Goal: Task Accomplishment & Management: Complete application form

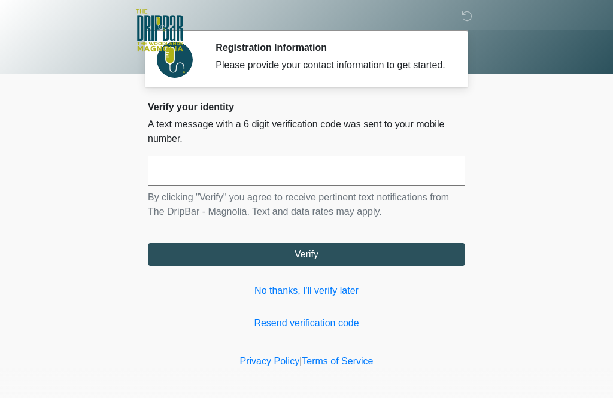
scroll to position [1, 0]
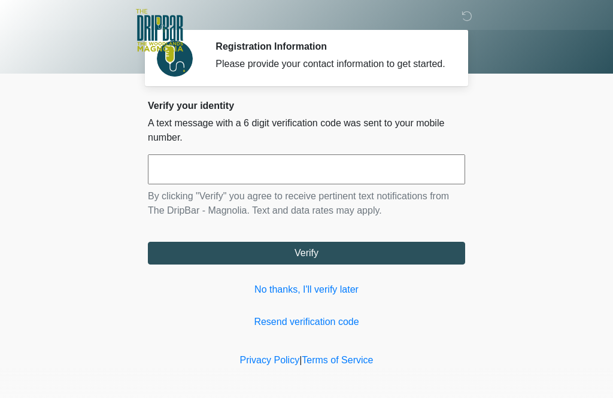
click at [447, 181] on input "text" at bounding box center [306, 169] width 317 height 30
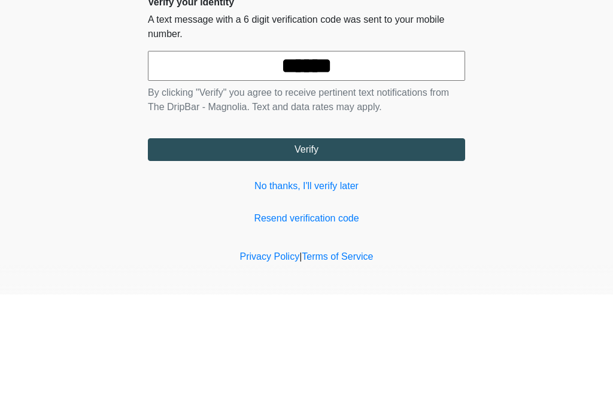
type input "******"
click at [558, 93] on body "‎ ‎ ‎ ‎ Registration Information Please provide your contact information to get…" at bounding box center [306, 198] width 613 height 398
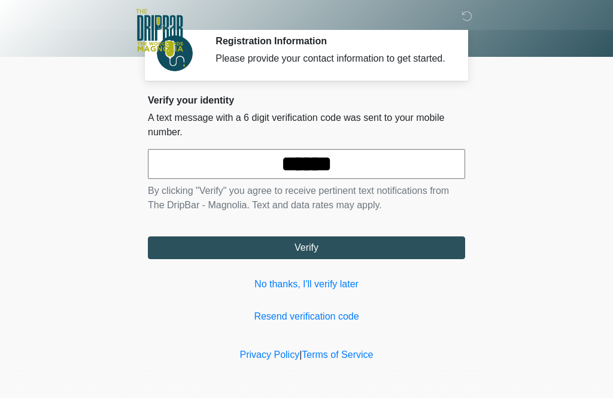
click at [357, 252] on button "Verify" at bounding box center [306, 247] width 317 height 23
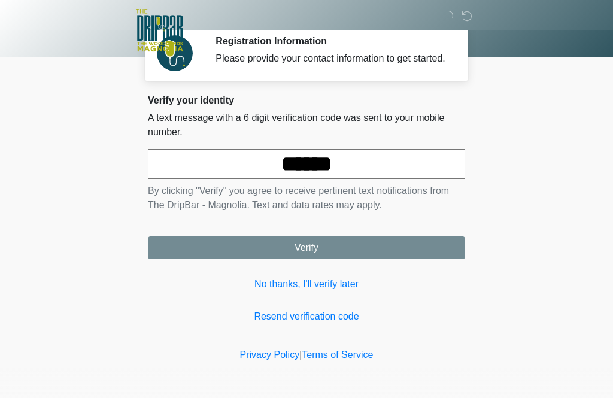
scroll to position [0, 0]
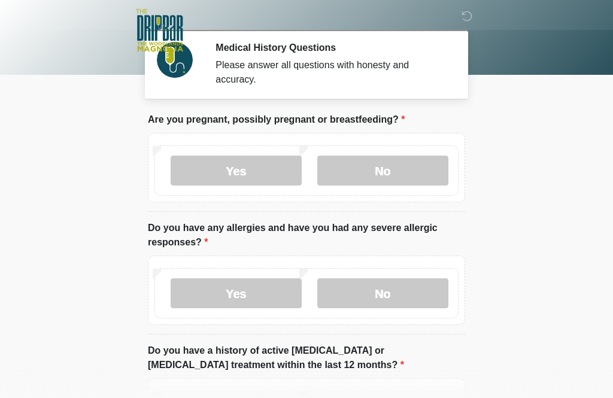
click at [408, 169] on label "No" at bounding box center [382, 171] width 131 height 30
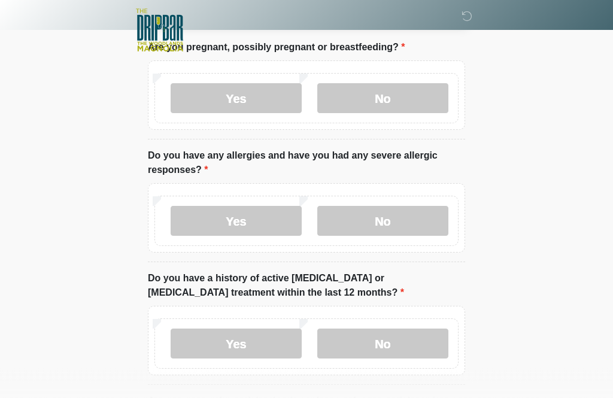
scroll to position [74, 0]
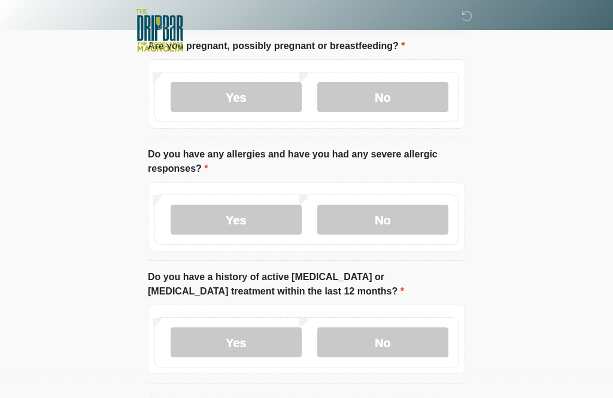
click at [416, 208] on label "No" at bounding box center [382, 220] width 131 height 30
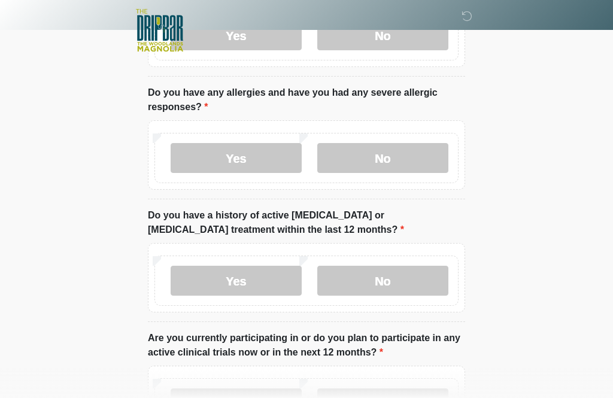
scroll to position [151, 0]
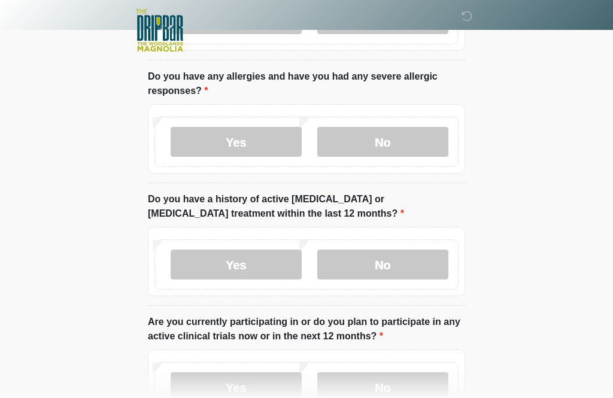
click at [412, 266] on label "No" at bounding box center [382, 264] width 131 height 30
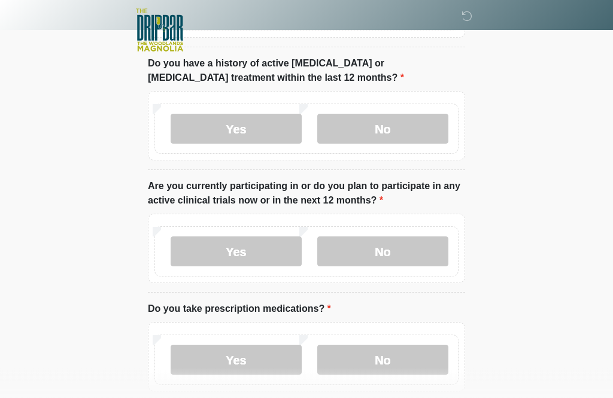
click at [420, 250] on label "No" at bounding box center [382, 252] width 131 height 30
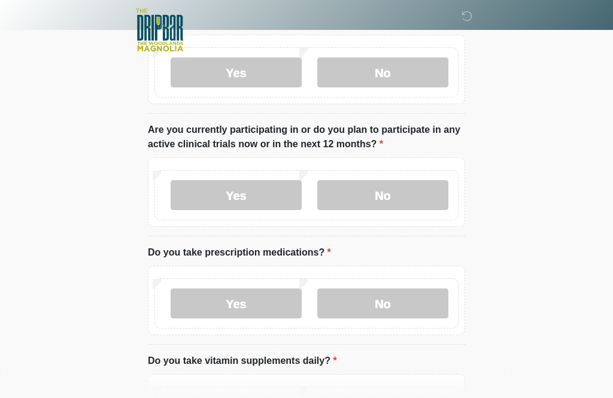
click at [439, 304] on label "No" at bounding box center [382, 304] width 131 height 30
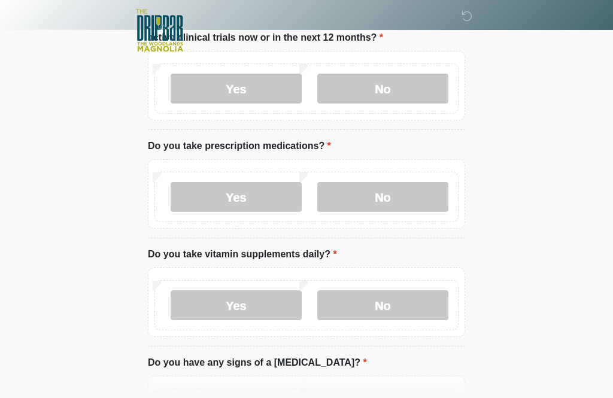
click at [419, 301] on label "No" at bounding box center [382, 305] width 131 height 30
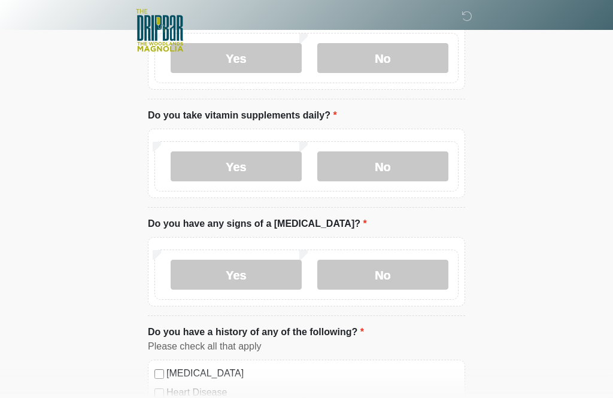
scroll to position [598, 0]
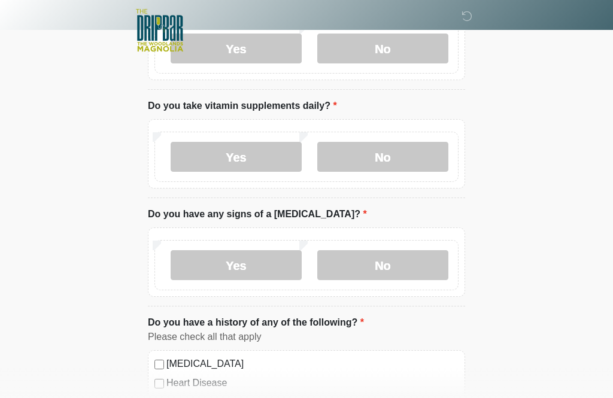
click at [431, 266] on label "No" at bounding box center [382, 265] width 131 height 30
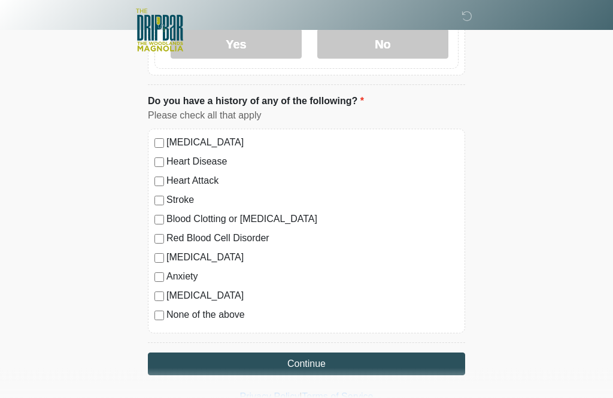
scroll to position [821, 0]
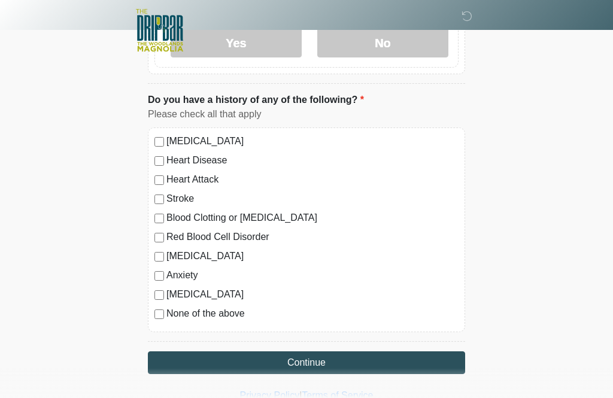
click at [366, 370] on button "Continue" at bounding box center [306, 362] width 317 height 23
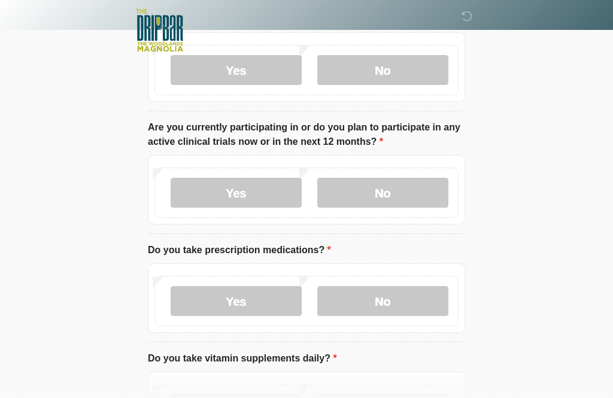
scroll to position [0, 0]
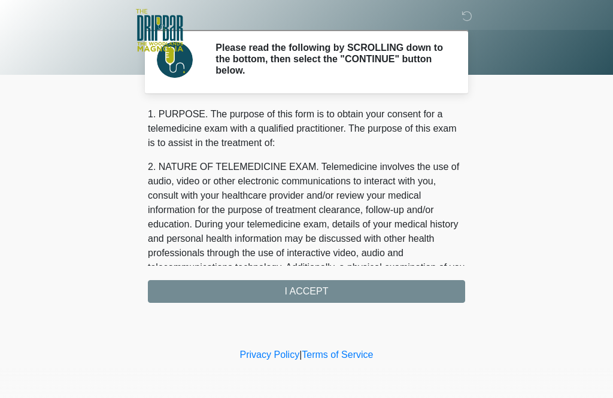
click at [375, 290] on div "1. PURPOSE. The purpose of this form is to obtain your consent for a telemedici…" at bounding box center [306, 205] width 317 height 196
click at [339, 288] on div "1. PURPOSE. The purpose of this form is to obtain your consent for a telemedici…" at bounding box center [306, 205] width 317 height 196
click at [319, 287] on div "1. PURPOSE. The purpose of this form is to obtain your consent for a telemedici…" at bounding box center [306, 205] width 317 height 196
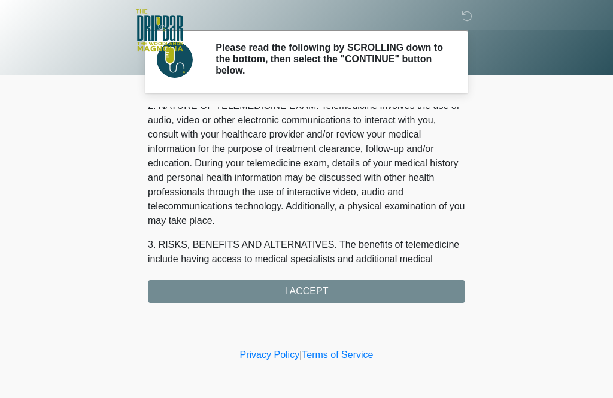
scroll to position [68, 0]
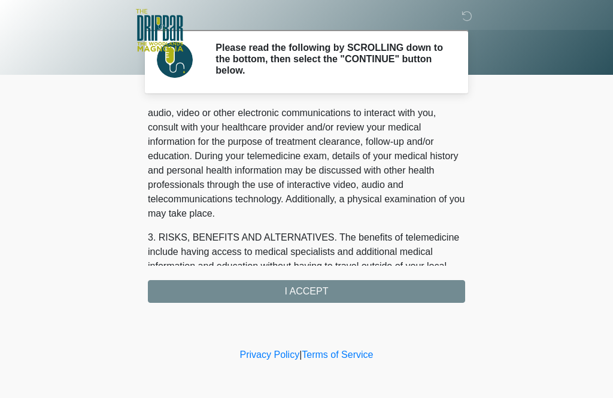
click at [309, 279] on div "1. PURPOSE. The purpose of this form is to obtain your consent for a telemedici…" at bounding box center [306, 205] width 317 height 196
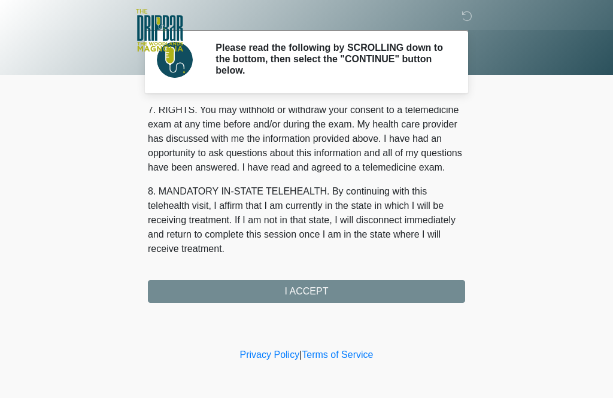
click at [321, 294] on div "1. PURPOSE. The purpose of this form is to obtain your consent for a telemedici…" at bounding box center [306, 205] width 317 height 196
click at [321, 294] on button "I ACCEPT" at bounding box center [306, 291] width 317 height 23
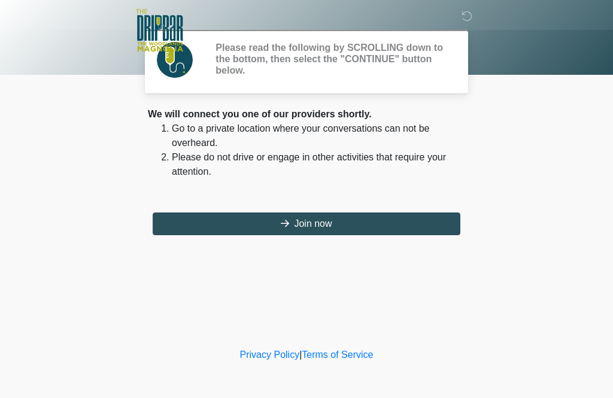
click at [338, 294] on div "‎ ‎ ‎ ‎ Please read the following by SCROLLING down to the bottom, then select …" at bounding box center [306, 172] width 359 height 321
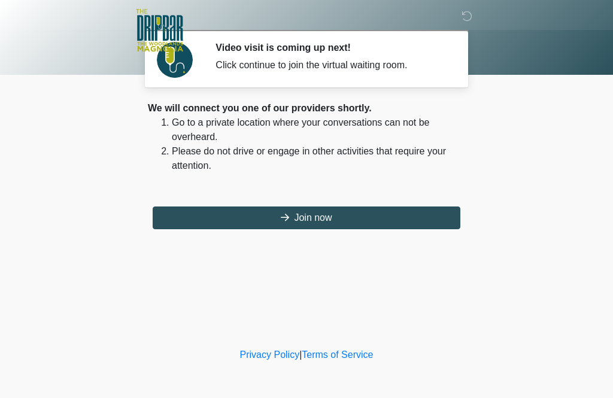
click at [394, 287] on div "‎ ‎ ‎ ‎ Video visit is coming up next! Click continue to join the virtual waiti…" at bounding box center [306, 172] width 359 height 321
click at [340, 202] on div "We will connect you one of our providers shortly. Go to a private location wher…" at bounding box center [306, 165] width 317 height 128
click at [340, 273] on div "‎ ‎ ‎ ‎ Video visit is coming up next! Click continue to join the virtual waiti…" at bounding box center [306, 172] width 359 height 321
click at [339, 221] on button "Join now" at bounding box center [306, 217] width 307 height 23
